Goal: Information Seeking & Learning: Find contact information

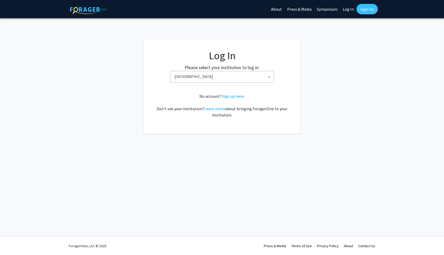
select select "12"
click at [230, 96] on link "Sign up here" at bounding box center [233, 96] width 22 height 5
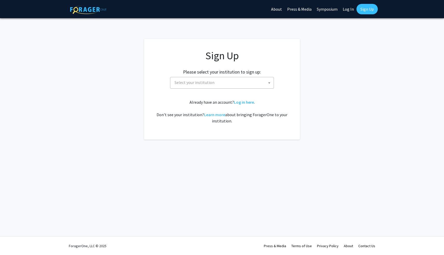
click at [229, 87] on span "Select your institution" at bounding box center [223, 82] width 101 height 11
type input "emor"
select select "12"
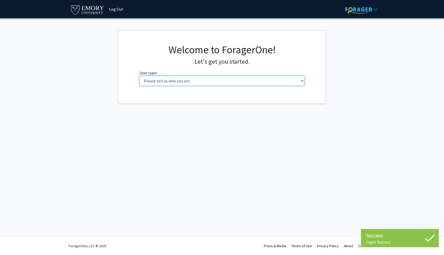
click at [187, 82] on select "Please tell us who you are Undergraduate Student Master's Student Doctoral Cand…" at bounding box center [223, 81] width 166 height 10
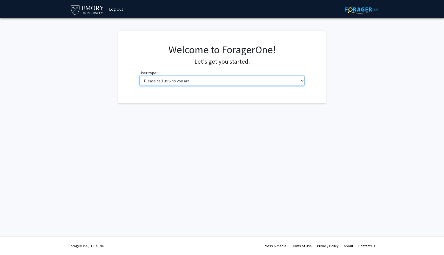
select select "1: undergrad"
click at [140, 76] on select "Please tell us who you are Undergraduate Student Master's Student Doctoral Cand…" at bounding box center [223, 81] width 166 height 10
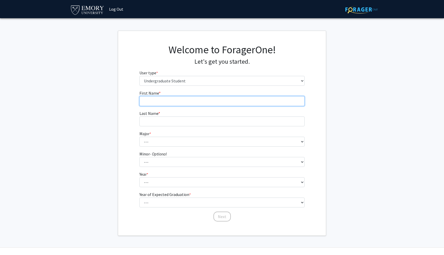
click at [231, 98] on input "First Name * required" at bounding box center [223, 101] width 166 height 10
type input "[PERSON_NAME]"
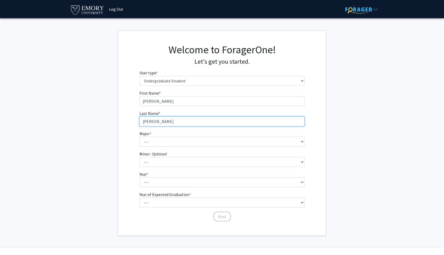
type input "[PERSON_NAME]"
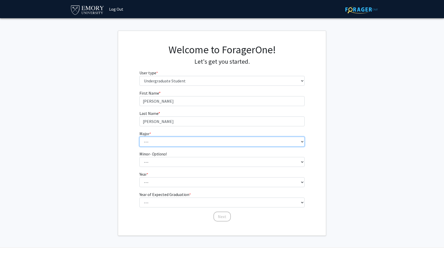
click at [189, 143] on select "--- Accounting African American Studies African Studies American Studies Analyt…" at bounding box center [223, 142] width 166 height 10
select select "12: 973"
click at [140, 137] on select "--- Accounting African American Studies African Studies American Studies Analyt…" at bounding box center [223, 142] width 166 height 10
click at [170, 141] on select "--- Accounting African American Studies African Studies American Studies Analyt…" at bounding box center [223, 142] width 166 height 10
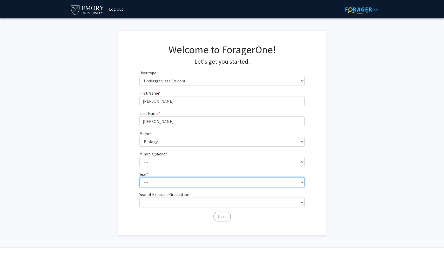
click at [165, 182] on select "--- First-year Sophomore Junior Senior Postbaccalaureate Certificate" at bounding box center [223, 182] width 166 height 10
select select "2: sophomore"
click at [140, 177] on select "--- First-year Sophomore Junior Senior Postbaccalaureate Certificate" at bounding box center [223, 182] width 166 height 10
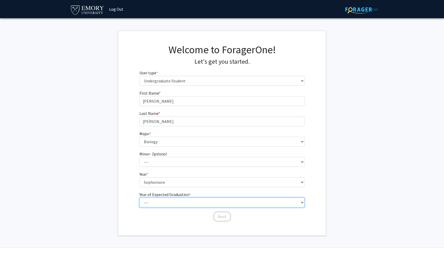
click at [164, 204] on select "--- 2025 2026 2027 2028 2029 2030 2031 2032 2033 2034" at bounding box center [223, 202] width 166 height 10
select select "4: 2028"
click at [140, 197] on select "--- 2025 2026 2027 2028 2029 2030 2031 2032 2033 2034" at bounding box center [223, 202] width 166 height 10
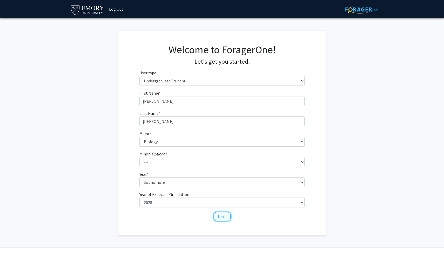
click at [220, 218] on button "Next" at bounding box center [222, 217] width 17 height 10
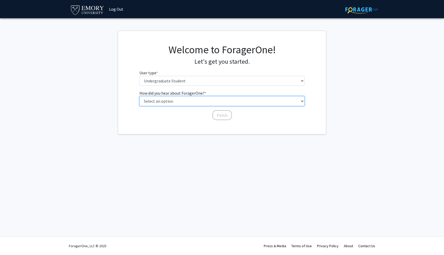
click at [185, 101] on select "Select an option Peer/student recommendation Faculty/staff recommendation Unive…" at bounding box center [223, 101] width 166 height 10
select select "2: faculty_recommendation"
click at [140, 96] on select "Select an option Peer/student recommendation Faculty/staff recommendation Unive…" at bounding box center [223, 101] width 166 height 10
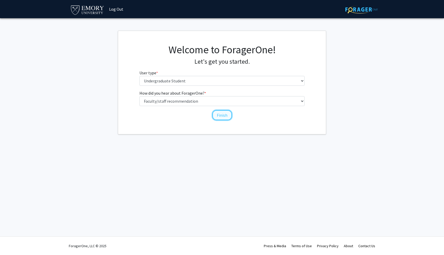
click at [221, 116] on button "Finish" at bounding box center [222, 115] width 19 height 10
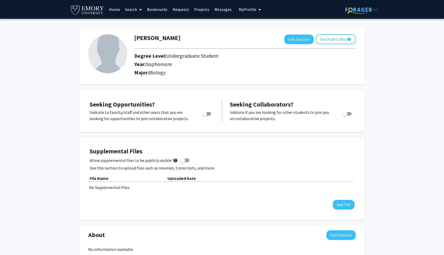
click at [207, 113] on span "Toggle" at bounding box center [204, 113] width 5 height 5
click at [205, 116] on input "Are you actively seeking opportunities?" at bounding box center [204, 116] width 0 height 0
checkbox input "true"
click at [349, 113] on span "Toggle" at bounding box center [347, 114] width 9 height 4
click at [345, 116] on input "Would you like to receive other student requests to work with you?" at bounding box center [345, 116] width 0 height 0
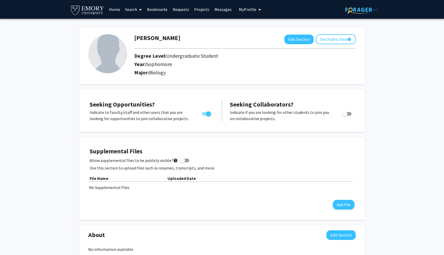
checkbox input "true"
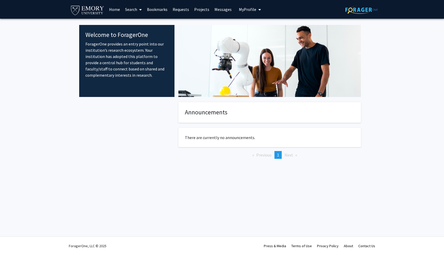
click at [136, 10] on link "Search" at bounding box center [134, 9] width 22 height 18
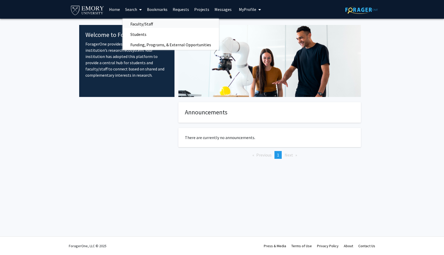
click at [144, 25] on span "Faculty/Staff" at bounding box center [142, 24] width 38 height 10
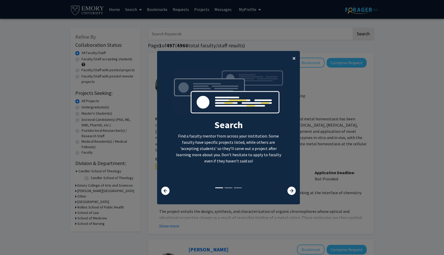
click at [292, 57] on button "×" at bounding box center [294, 58] width 12 height 15
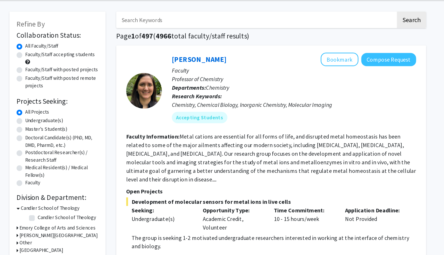
click at [108, 59] on label "Faculty/Staff accepting students" at bounding box center [107, 58] width 51 height 5
click at [85, 59] on input "Faculty/Staff accepting students" at bounding box center [83, 57] width 3 height 3
radio input "true"
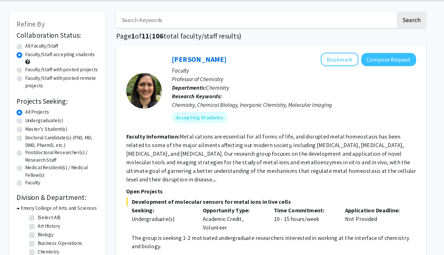
click at [97, 108] on label "Undergraduate(s)" at bounding box center [96, 106] width 28 height 5
click at [85, 108] on input "Undergraduate(s)" at bounding box center [83, 105] width 3 height 3
radio input "true"
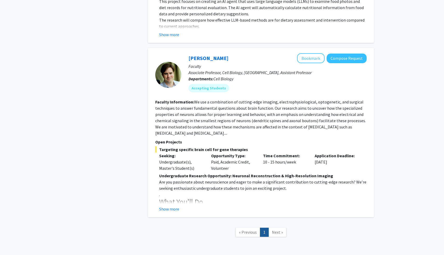
scroll to position [757, 0]
drag, startPoint x: 354, startPoint y: 44, endPoint x: 289, endPoint y: 111, distance: 93.9
click at [289, 112] on fg-search-faculty "Matt Rowan Bookmark Compose Request Faculty Associate Professor, Cell Biology, …" at bounding box center [261, 132] width 212 height 159
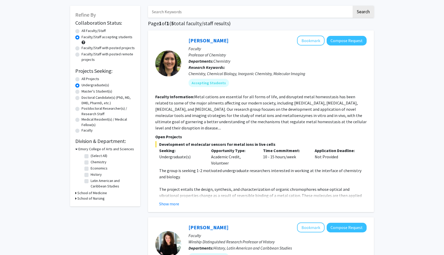
scroll to position [0, 0]
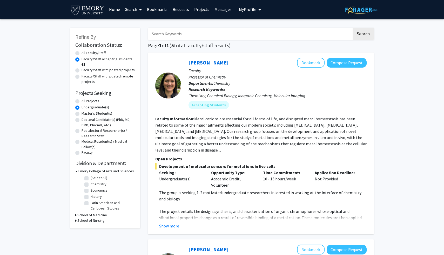
click at [91, 186] on label "Chemistry" at bounding box center [99, 183] width 16 height 5
click at [91, 185] on input "Chemistry" at bounding box center [92, 182] width 3 height 3
checkbox input "true"
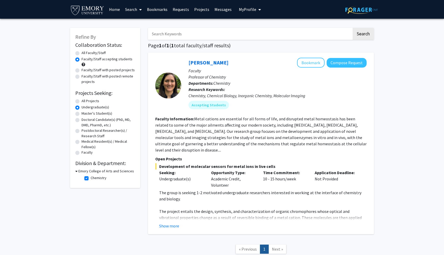
click at [91, 178] on label "Chemistry" at bounding box center [99, 177] width 16 height 5
click at [91, 178] on input "Chemistry" at bounding box center [92, 176] width 3 height 3
checkbox input "false"
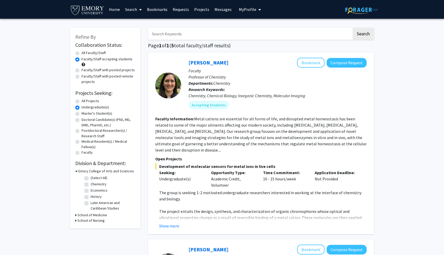
click at [93, 215] on h3 "School of Medicine" at bounding box center [92, 214] width 30 height 5
click at [90, 230] on h3 "School of Nursing" at bounding box center [90, 229] width 27 height 5
click at [184, 32] on input "Search Keywords" at bounding box center [250, 34] width 204 height 12
type input "epidemiology"
click at [353, 28] on button "Search" at bounding box center [363, 34] width 21 height 12
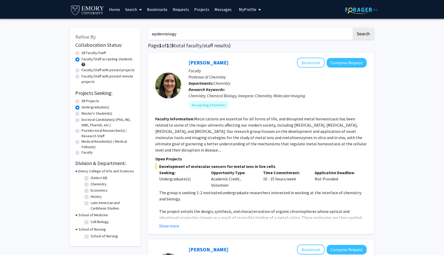
radio input "true"
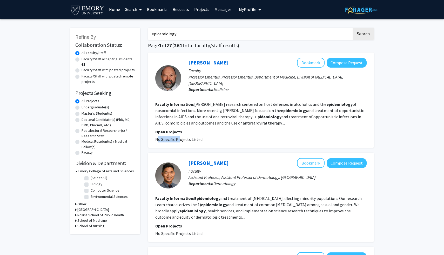
drag, startPoint x: 178, startPoint y: 138, endPoint x: 200, endPoint y: 135, distance: 22.8
click at [200, 135] on section "Open Projects No Specific Projects Listed" at bounding box center [261, 136] width 212 height 14
click at [212, 115] on fg-read-more "Rimland's research centered on host defenses in alcoholics and the epidemiology…" at bounding box center [259, 114] width 209 height 24
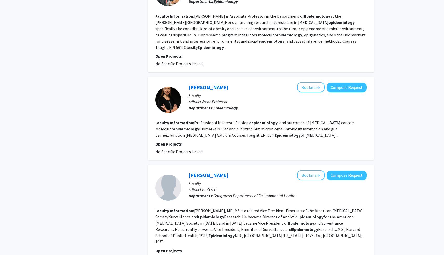
scroll to position [276, 0]
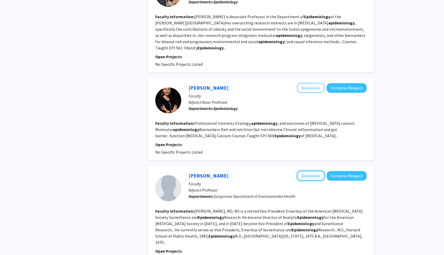
click at [307, 171] on button "Bookmark" at bounding box center [311, 176] width 28 height 10
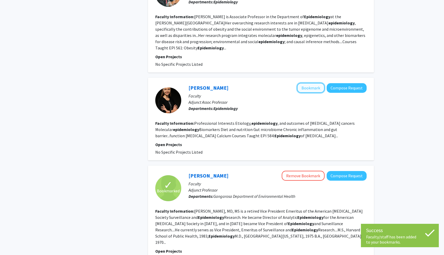
click at [317, 83] on button "Bookmark" at bounding box center [311, 88] width 28 height 10
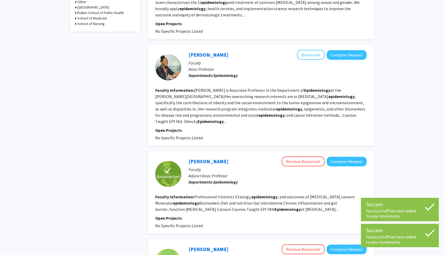
scroll to position [202, 0]
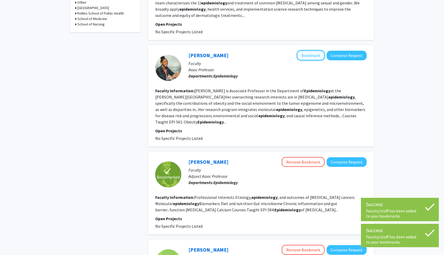
click at [310, 57] on button "Bookmark" at bounding box center [311, 55] width 28 height 10
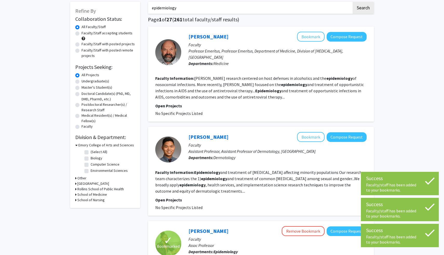
scroll to position [24, 0]
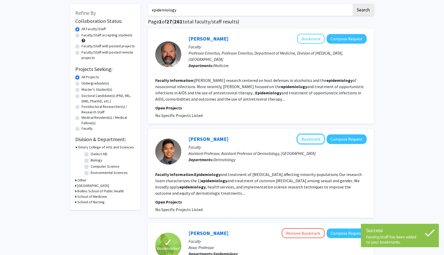
click at [308, 138] on button "Bookmark" at bounding box center [311, 139] width 28 height 10
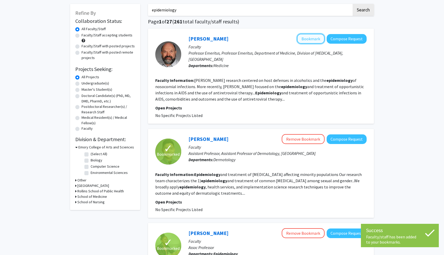
click at [314, 39] on button "Bookmark" at bounding box center [311, 39] width 28 height 10
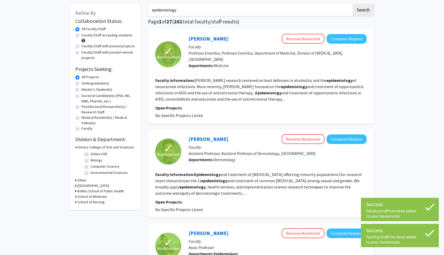
scroll to position [21, 0]
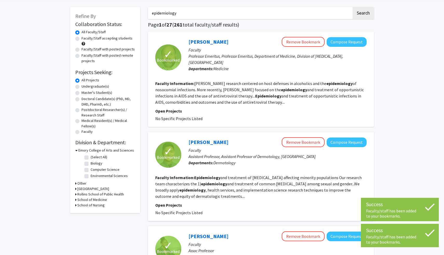
click at [97, 87] on label "Undergraduate(s)" at bounding box center [96, 86] width 28 height 5
click at [85, 87] on input "Undergraduate(s)" at bounding box center [83, 85] width 3 height 3
radio input "true"
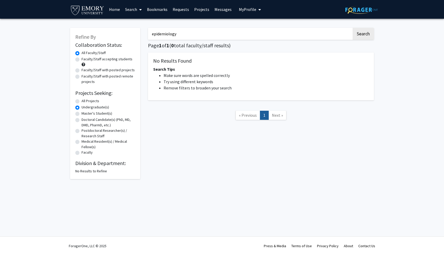
click at [102, 59] on label "Faculty/Staff accepting students" at bounding box center [107, 58] width 51 height 5
click at [85, 59] on input "Faculty/Staff accepting students" at bounding box center [83, 57] width 3 height 3
radio input "true"
click at [234, 36] on input "epidemiology" at bounding box center [250, 34] width 204 height 12
drag, startPoint x: 234, startPoint y: 36, endPoint x: 164, endPoint y: 36, distance: 69.9
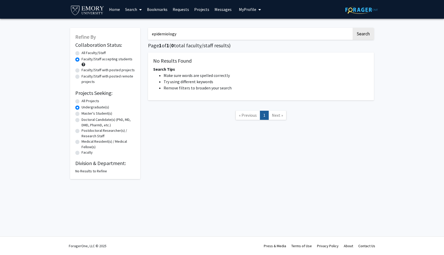
click at [164, 36] on input "epidemiology" at bounding box center [250, 34] width 204 height 12
click at [353, 28] on button "Search" at bounding box center [363, 34] width 21 height 12
radio input "true"
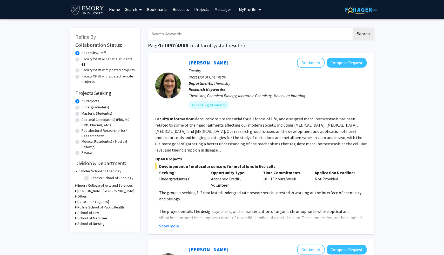
click at [113, 60] on label "Faculty/Staff accepting students" at bounding box center [107, 58] width 51 height 5
click at [85, 60] on input "Faculty/Staff accepting students" at bounding box center [83, 57] width 3 height 3
radio input "true"
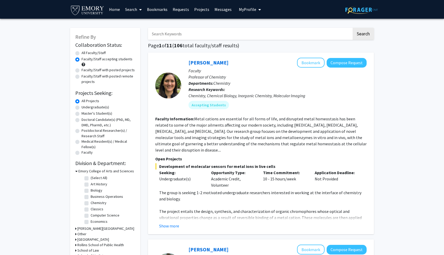
click at [172, 36] on input "Search Keywords" at bounding box center [250, 34] width 204 height 12
type input "epidemiology"
click at [364, 35] on button "Search" at bounding box center [363, 34] width 21 height 12
radio input "true"
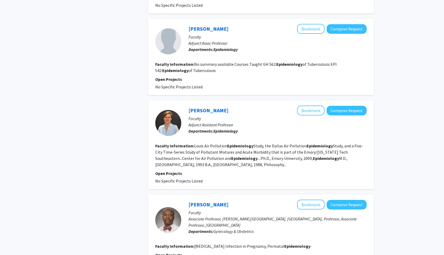
scroll to position [747, 0]
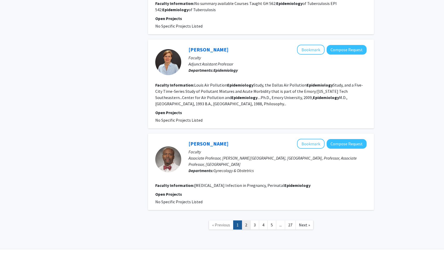
click at [246, 220] on link "2" at bounding box center [246, 224] width 9 height 9
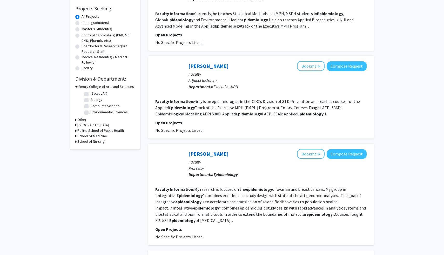
scroll to position [143, 0]
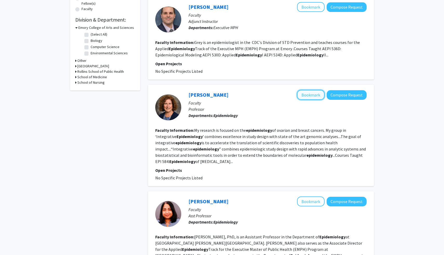
click at [319, 97] on button "Bookmark" at bounding box center [311, 95] width 28 height 10
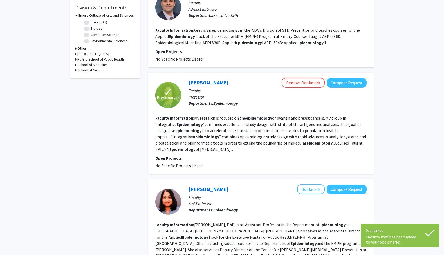
scroll to position [0, 0]
